Goal: Information Seeking & Learning: Learn about a topic

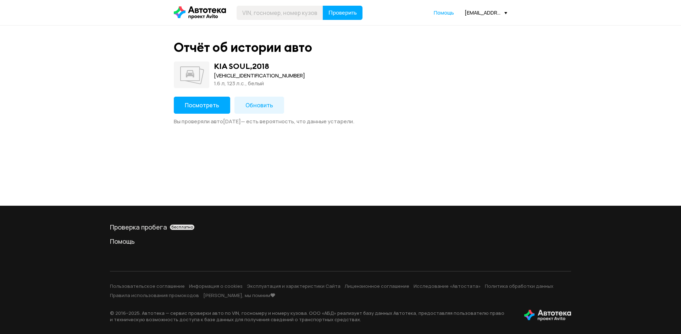
click at [248, 101] on span "Обновить" at bounding box center [260, 105] width 28 height 8
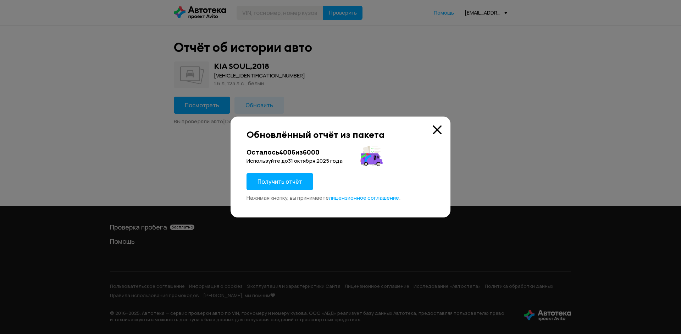
click at [272, 179] on span "Получить отчёт" at bounding box center [280, 181] width 45 height 8
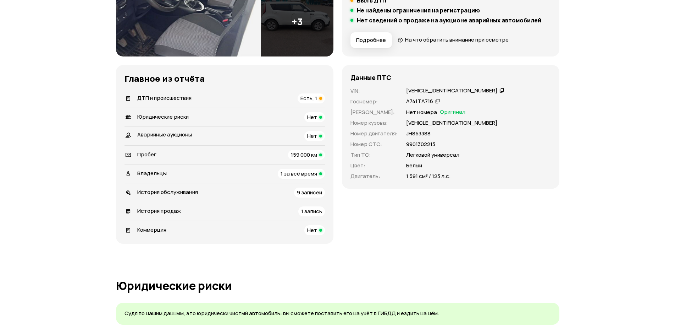
click at [262, 99] on div "ДТП и происшествия Есть, 1" at bounding box center [225, 98] width 200 height 10
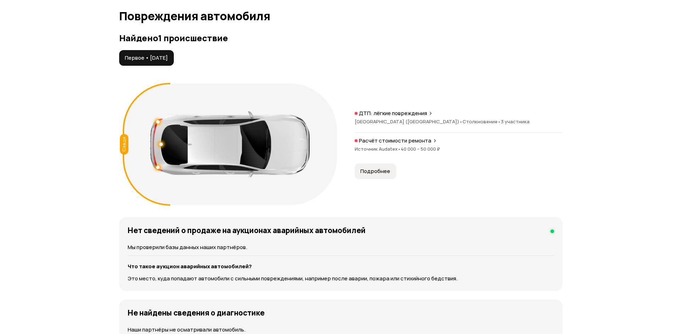
scroll to position [735, 0]
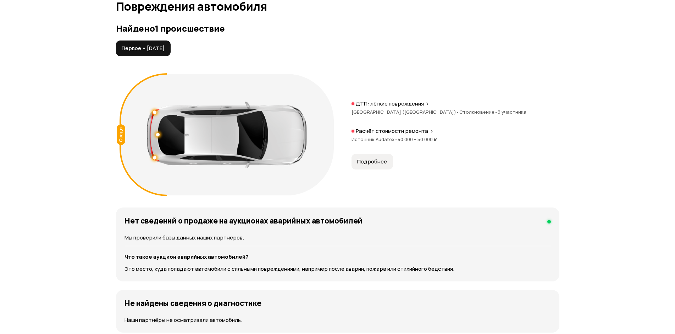
click at [356, 165] on button "Подробнее" at bounding box center [373, 162] width 42 height 16
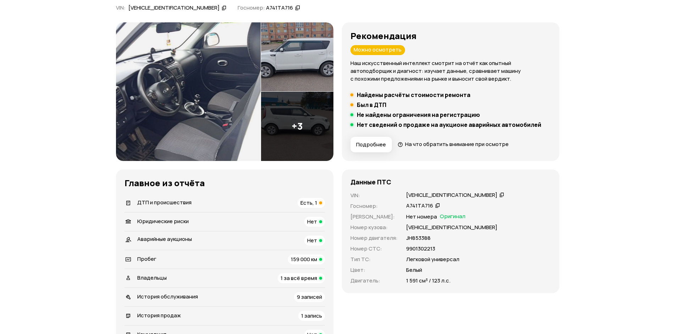
scroll to position [0, 0]
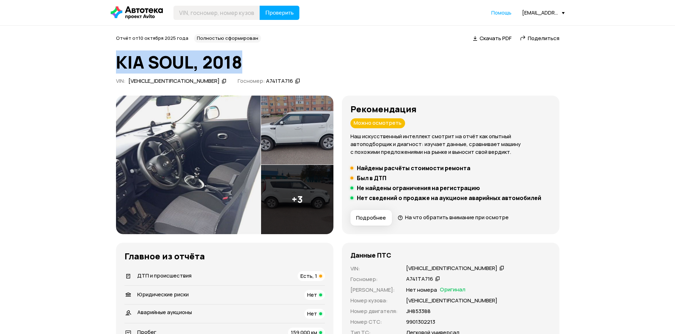
drag, startPoint x: 118, startPoint y: 61, endPoint x: 252, endPoint y: 63, distance: 134.1
click at [252, 63] on h1 "KIA SOUL, 2018" at bounding box center [338, 62] width 444 height 19
click at [262, 66] on h1 "KIA SOUL, 2018" at bounding box center [338, 62] width 444 height 19
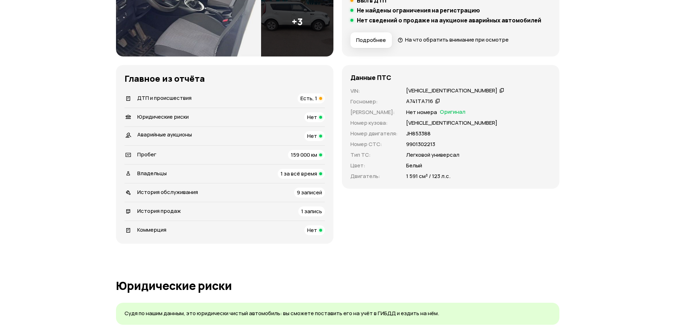
scroll to position [213, 0]
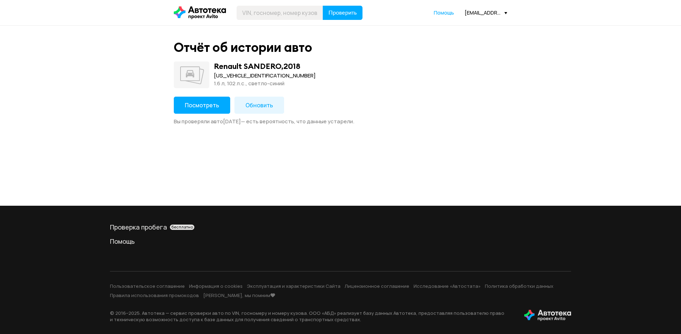
click at [254, 105] on span "Обновить" at bounding box center [260, 105] width 28 height 8
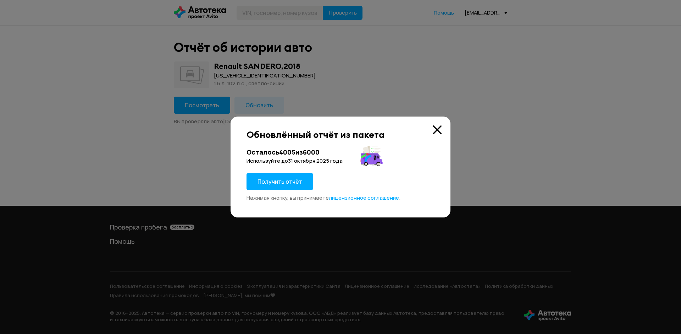
click at [278, 178] on span "Получить отчёт" at bounding box center [280, 181] width 45 height 8
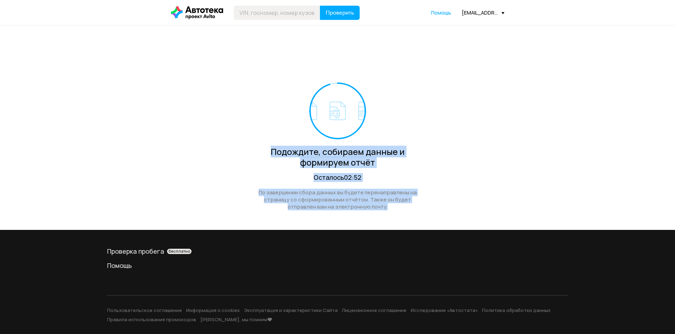
drag, startPoint x: 251, startPoint y: 137, endPoint x: 390, endPoint y: 207, distance: 155.7
click at [390, 207] on div "Подождите, собираем данные и формируем отчёт Осталось 02:52 По завершении сбора…" at bounding box center [338, 146] width 174 height 128
click at [458, 202] on div "Подождите, собираем данные и формируем отчёт Осталось 02:51 По завершении сбора…" at bounding box center [338, 128] width 334 height 204
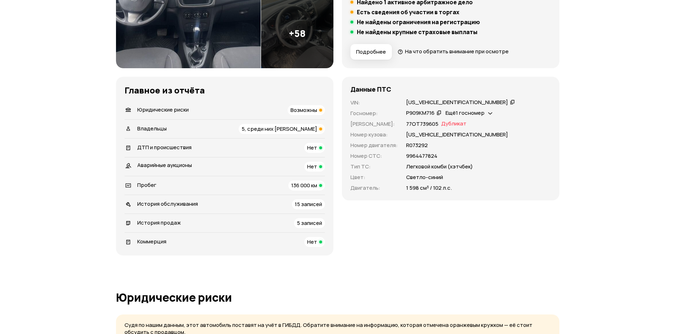
scroll to position [177, 0]
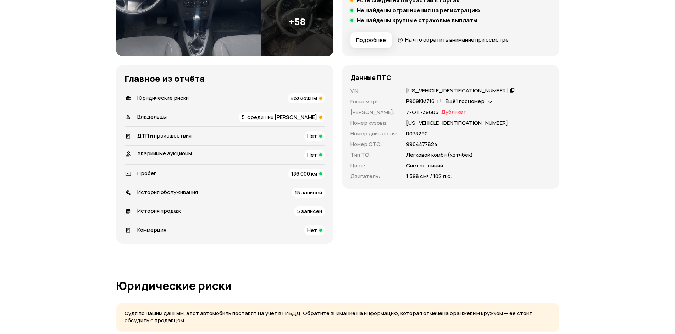
click at [202, 103] on div "Юридические риски Возможны" at bounding box center [225, 98] width 200 height 10
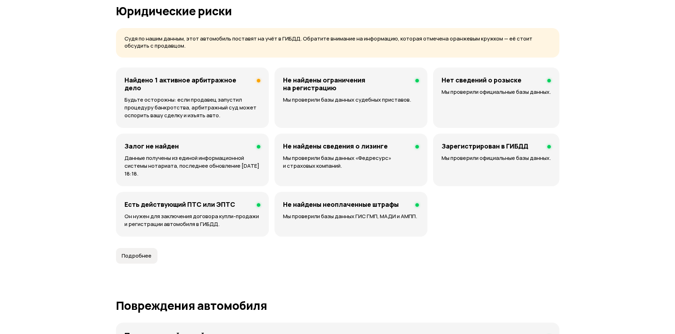
scroll to position [456, 0]
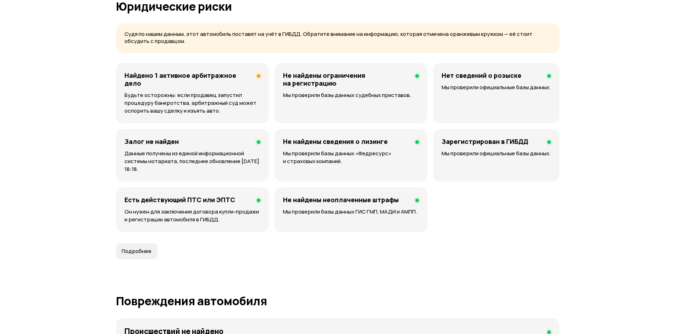
click at [205, 91] on p "Будьте осторожны: если продавец запустил процедуру банкротства, арбитражный суд…" at bounding box center [193, 102] width 136 height 23
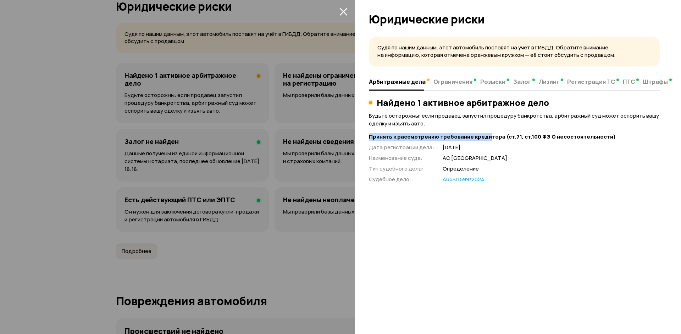
drag, startPoint x: 480, startPoint y: 127, endPoint x: 488, endPoint y: 133, distance: 9.9
click at [488, 133] on div "Найдено 1 активное арбитражное дело Будьте осторожны: если продавец запустил пр…" at bounding box center [514, 141] width 291 height 86
click at [590, 136] on strong "Принять к рассмотрению требование кредитора (ст.71, ст.100 ФЗ О несостоятельнос…" at bounding box center [514, 136] width 291 height 7
drag, startPoint x: 418, startPoint y: 123, endPoint x: 425, endPoint y: 130, distance: 10.3
click at [425, 130] on div "Найдено 1 активное арбитражное дело Будьте осторожны: если продавец запустил пр…" at bounding box center [514, 141] width 291 height 86
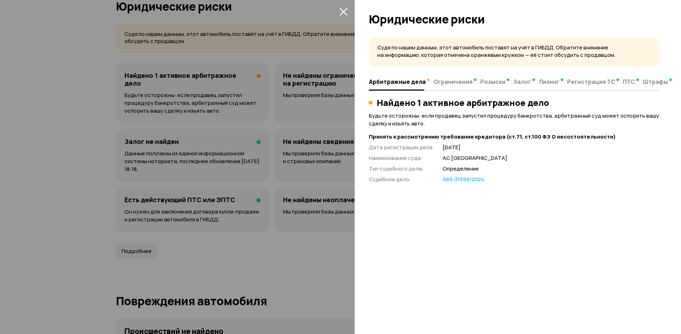
click at [541, 159] on p "АС Республики Татарстан" at bounding box center [551, 157] width 217 height 7
click at [251, 149] on div at bounding box center [340, 167] width 681 height 334
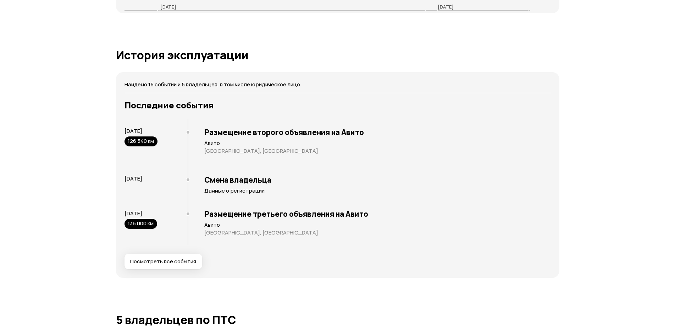
scroll to position [1201, 0]
